Goal: Task Accomplishment & Management: Manage account settings

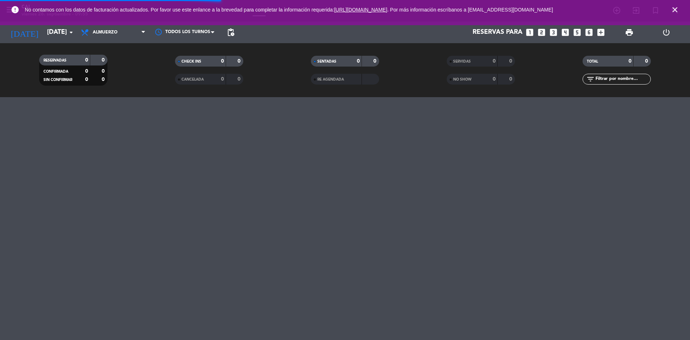
click at [675, 7] on icon "close" at bounding box center [674, 9] width 9 height 9
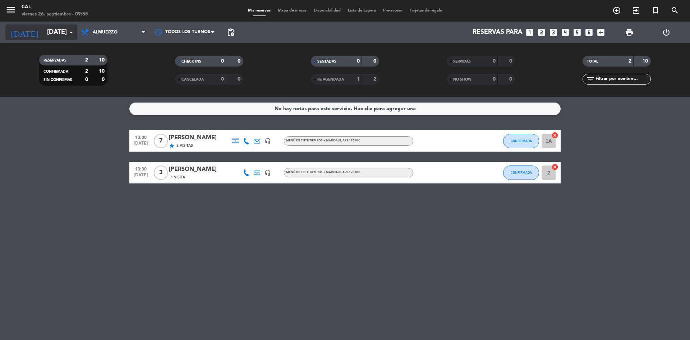
click at [62, 26] on input "[DATE]" at bounding box center [84, 32] width 83 height 14
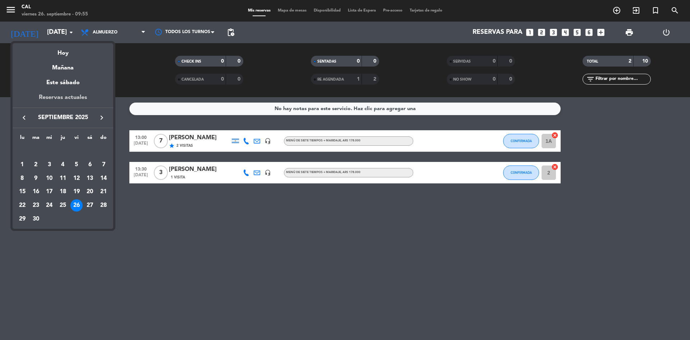
click at [68, 94] on div "Reservas actuales" at bounding box center [63, 100] width 101 height 15
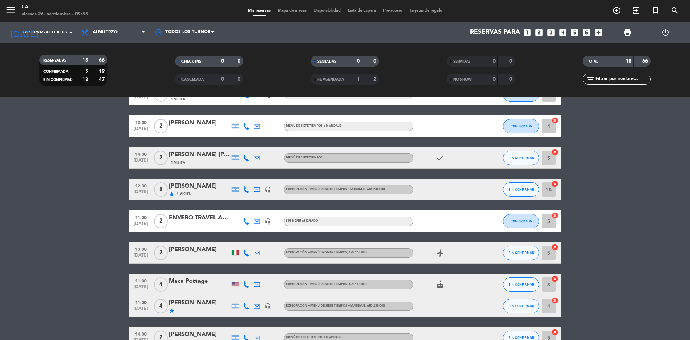
scroll to position [72, 0]
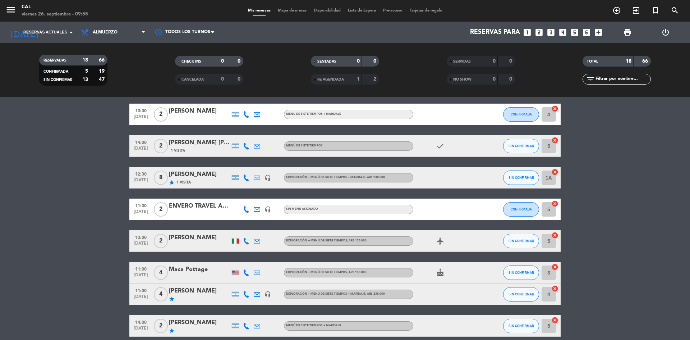
click at [441, 240] on icon "airplanemode_active" at bounding box center [440, 240] width 9 height 9
click at [232, 240] on div at bounding box center [235, 240] width 7 height 5
click at [114, 262] on bookings-row "13:00 [DATE] 7 [PERSON_NAME] star 2 Visitas headset_mic Menú de siete tiempos +…" at bounding box center [345, 314] width 690 height 549
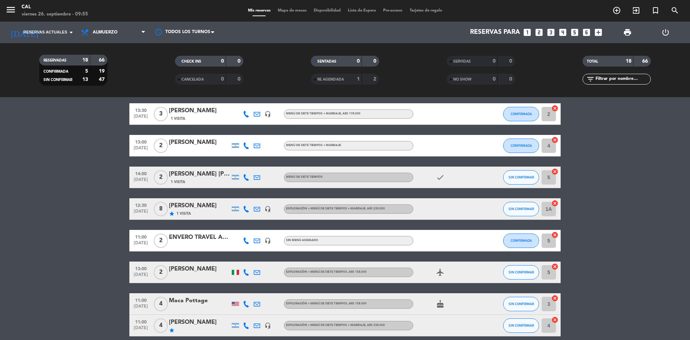
scroll to position [0, 0]
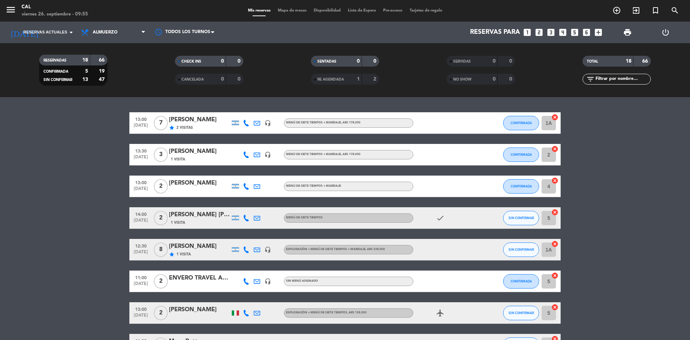
click at [354, 78] on div "1" at bounding box center [353, 79] width 14 height 8
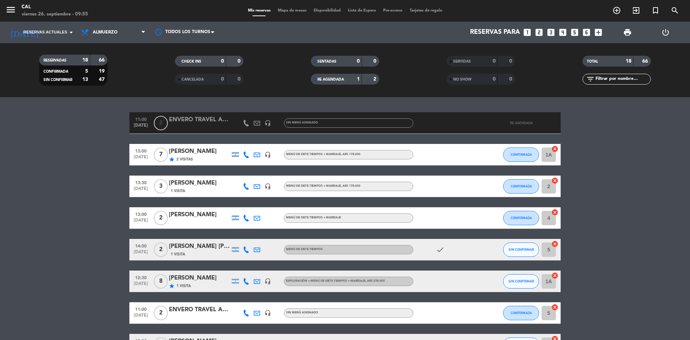
click at [354, 78] on div "1" at bounding box center [353, 79] width 14 height 8
